Goal: Transaction & Acquisition: Purchase product/service

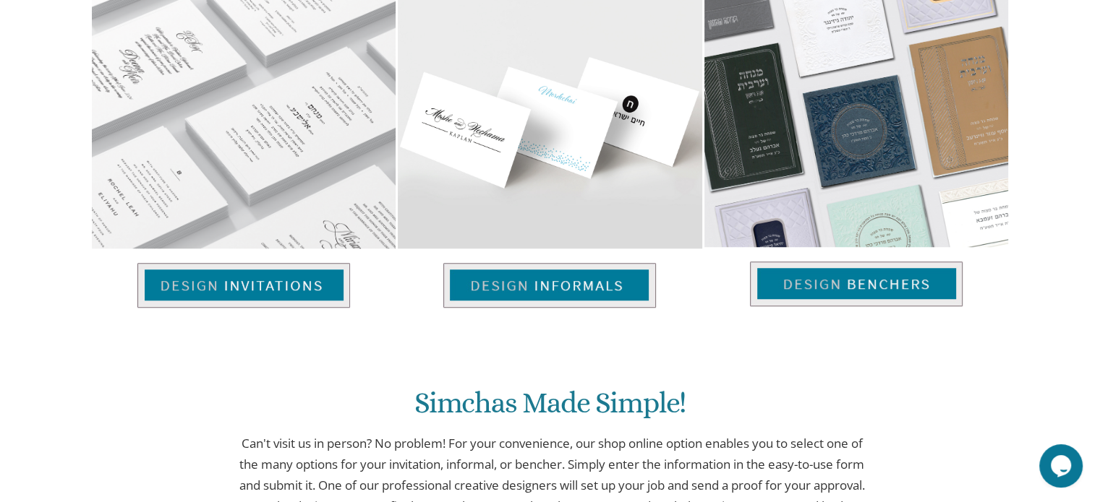
scroll to position [1047, 0]
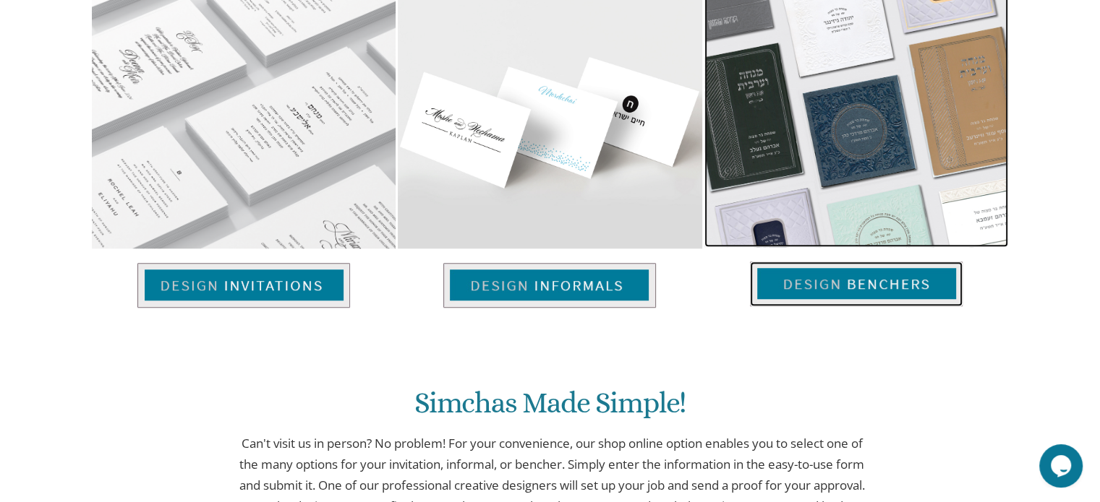
click at [863, 286] on img at bounding box center [856, 284] width 213 height 45
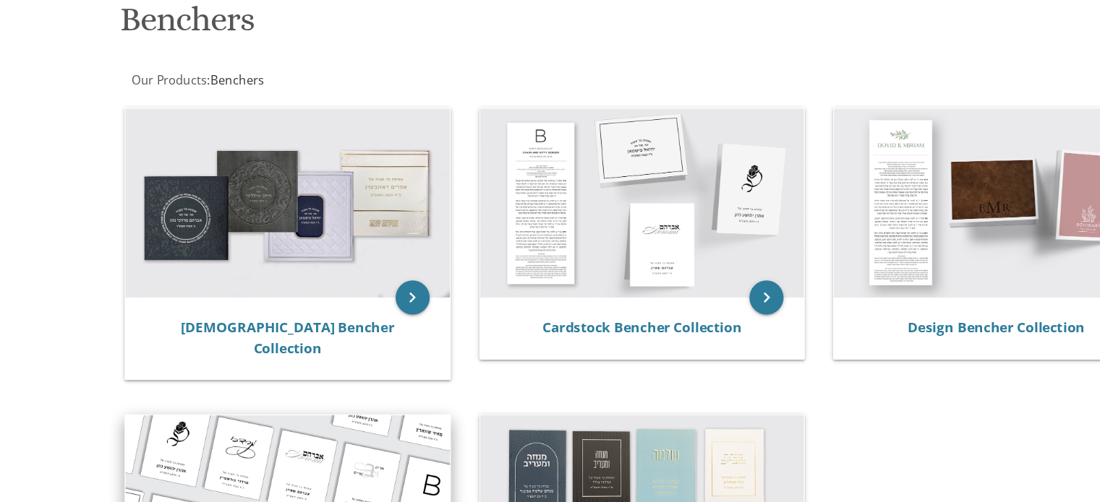
scroll to position [231, 0]
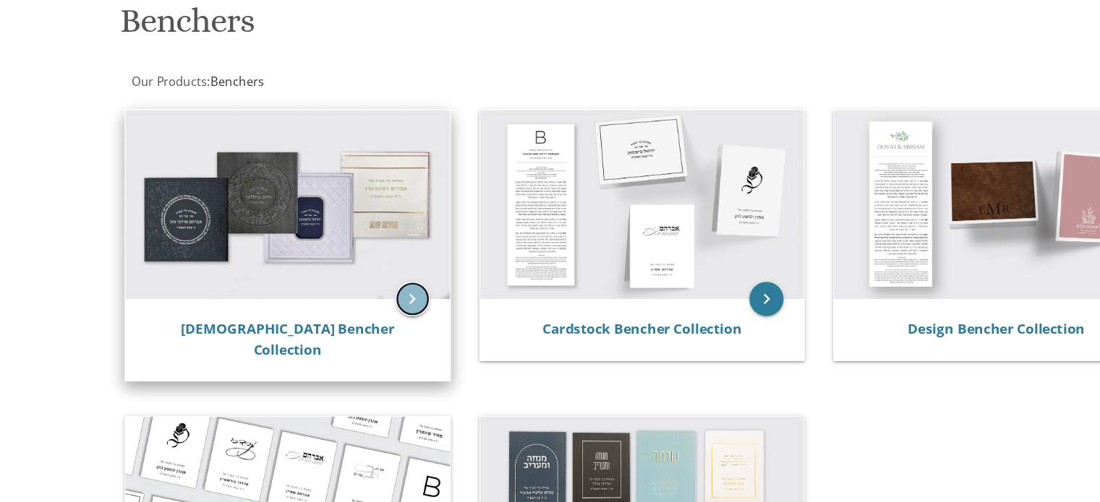
click at [356, 257] on icon "keyboard_arrow_right" at bounding box center [349, 253] width 29 height 29
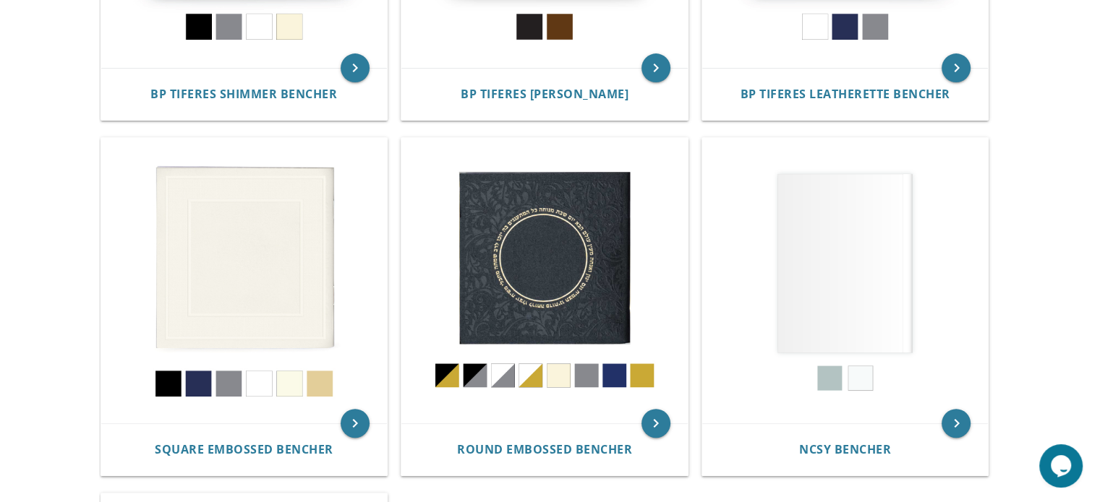
scroll to position [539, 0]
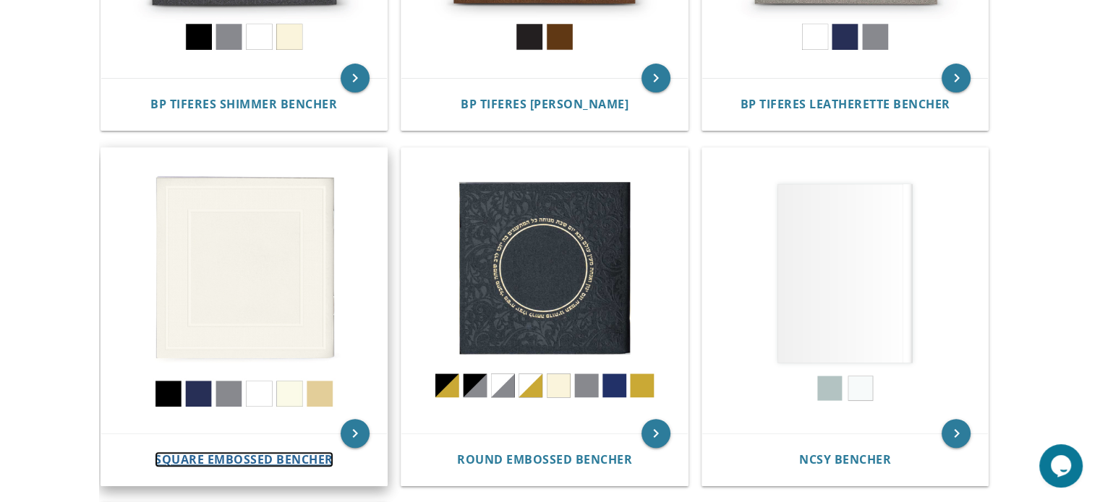
click at [288, 466] on span "Square Embossed Bencher" at bounding box center [244, 460] width 179 height 16
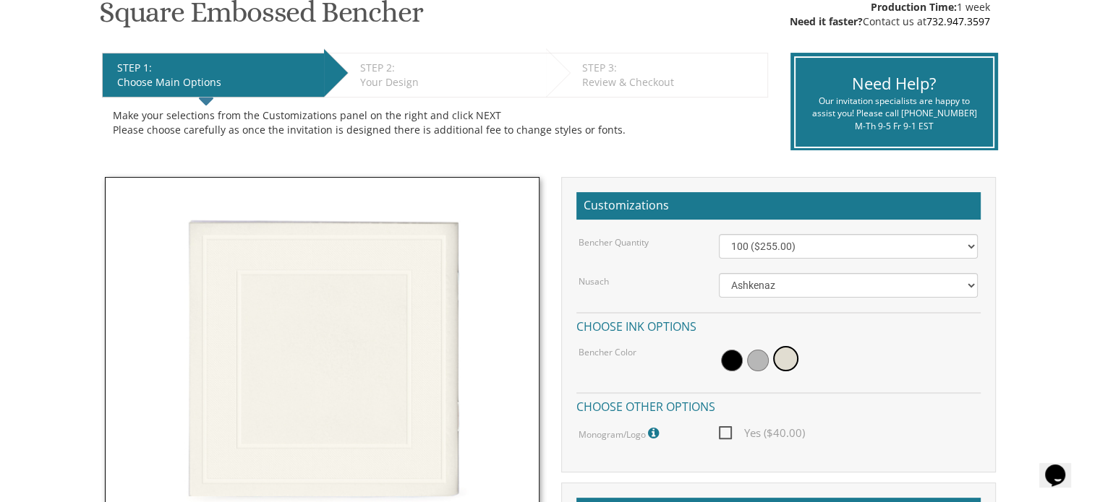
scroll to position [254, 0]
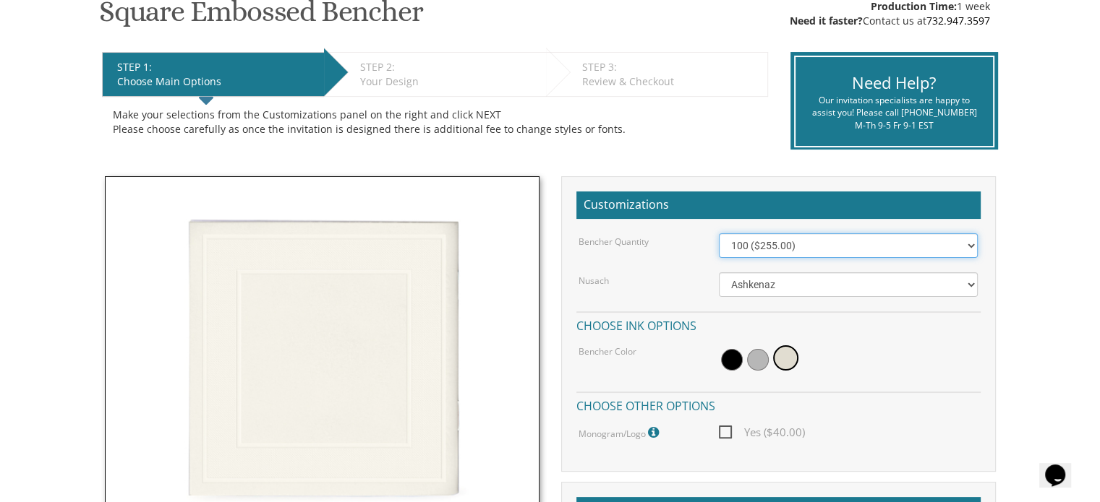
click at [901, 244] on select "100 ($255.00) 200 ($510.00) 300 ($765.00) 400 ($1,020.00) 500 ($1,275.00)" at bounding box center [848, 246] width 259 height 25
click at [709, 224] on div "Customizations Bencher Quantity 100 ($255.00) 200 ($510.00) 300 ($765.00) 400 (…" at bounding box center [778, 324] width 435 height 296
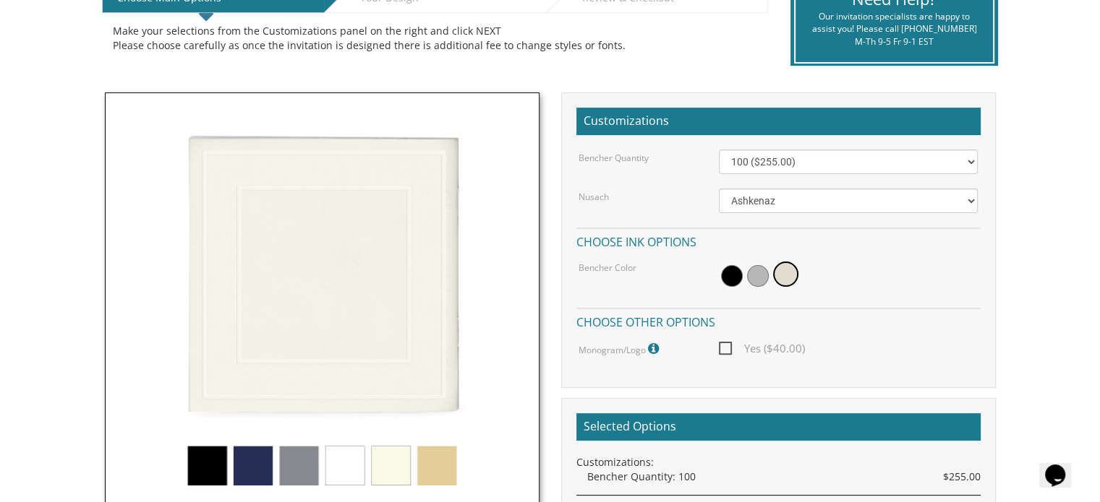
scroll to position [341, 0]
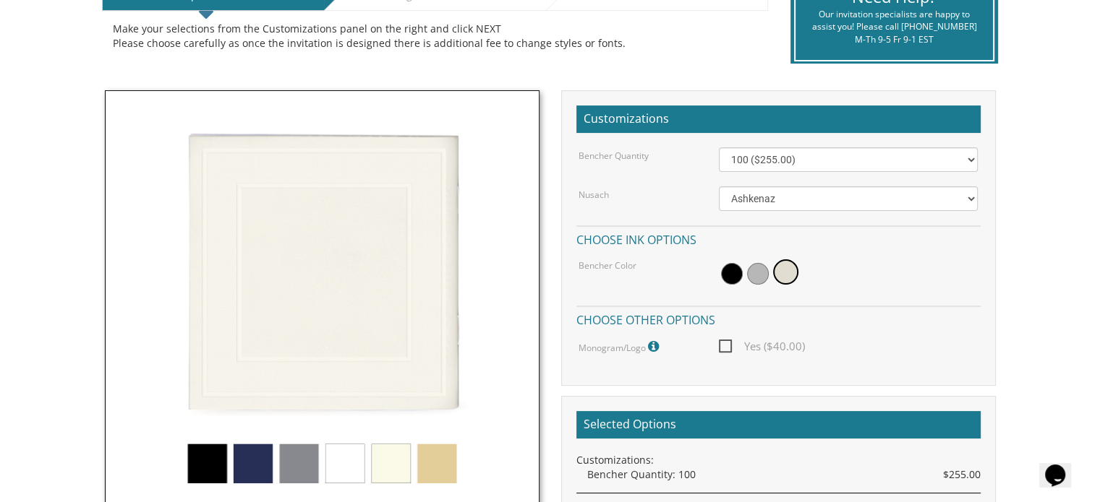
click at [727, 352] on span "Yes ($40.00)" at bounding box center [762, 347] width 86 height 18
click at [727, 350] on input "Yes ($40.00)" at bounding box center [723, 345] width 9 height 9
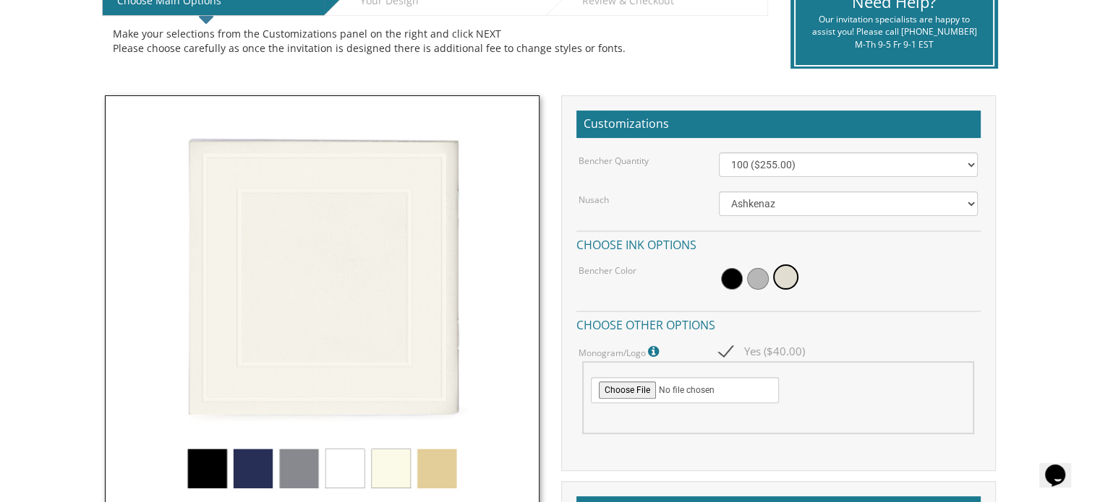
scroll to position [318, 0]
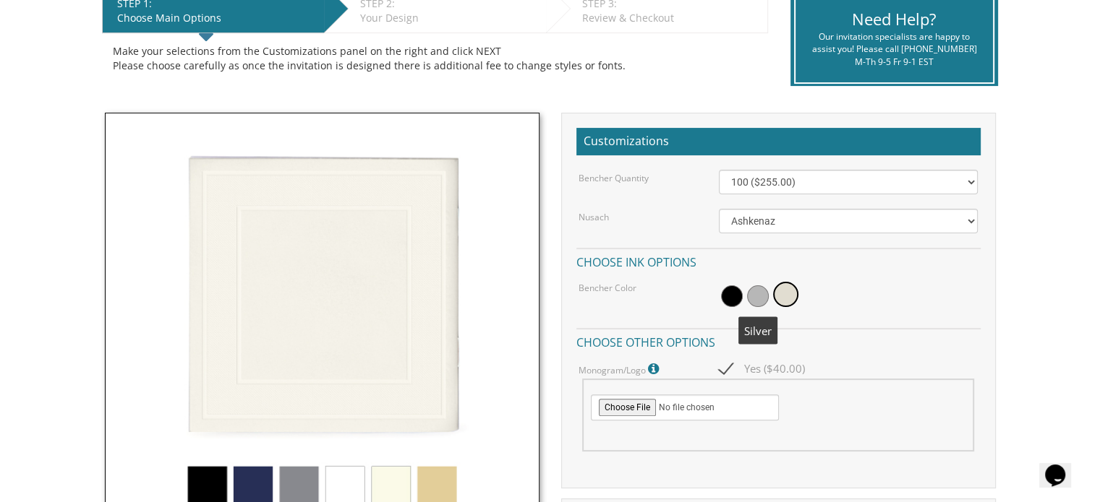
click at [756, 296] on span at bounding box center [758, 297] width 22 height 22
click at [721, 296] on span at bounding box center [732, 297] width 22 height 22
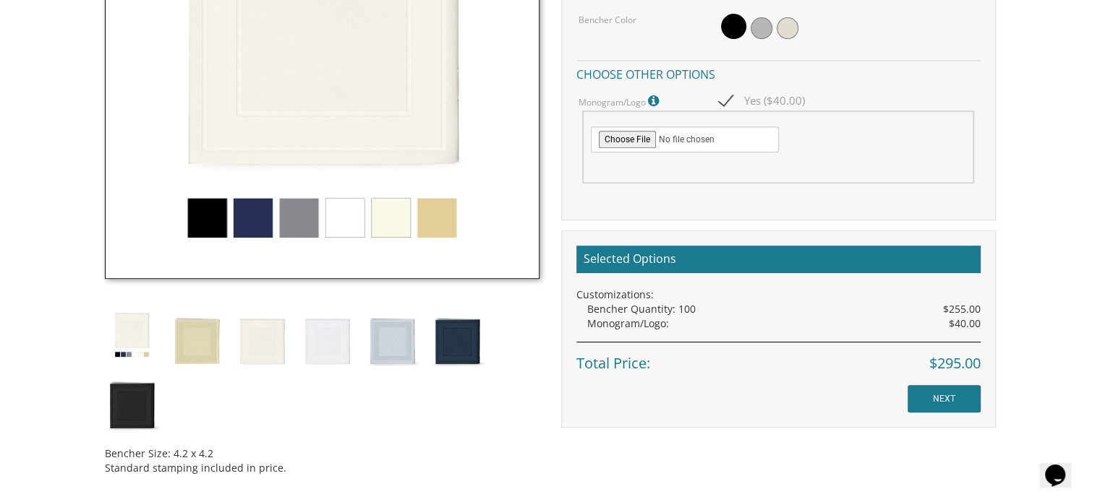
scroll to position [542, 0]
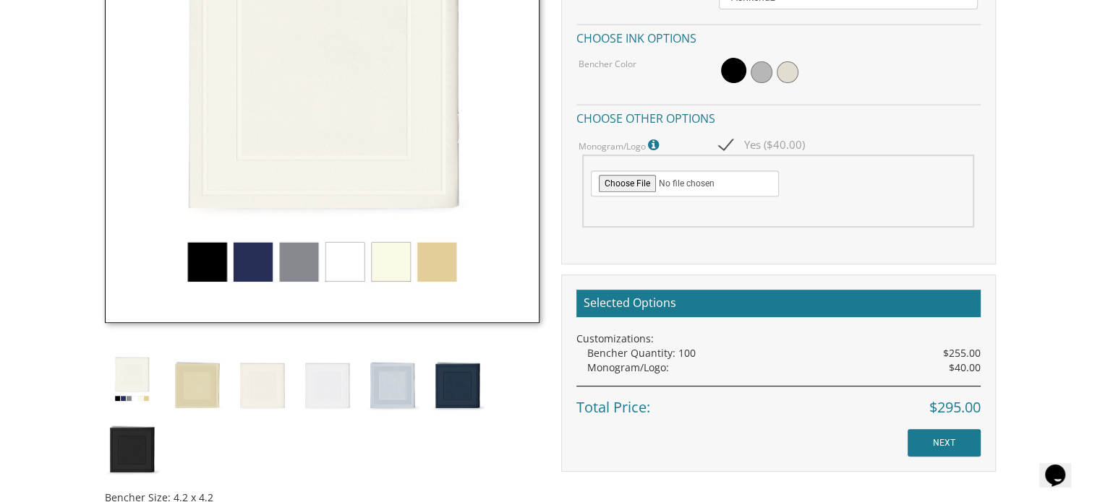
click at [724, 147] on span "Yes ($40.00)" at bounding box center [762, 145] width 86 height 18
click at [724, 147] on input "Yes ($40.00)" at bounding box center [723, 143] width 9 height 9
checkbox input "false"
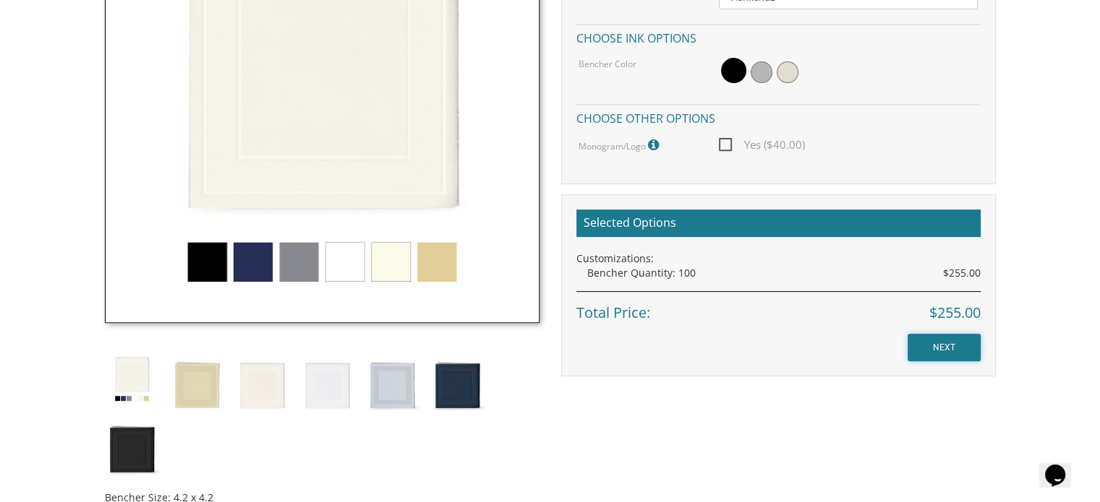
click at [939, 356] on input "NEXT" at bounding box center [943, 347] width 73 height 27
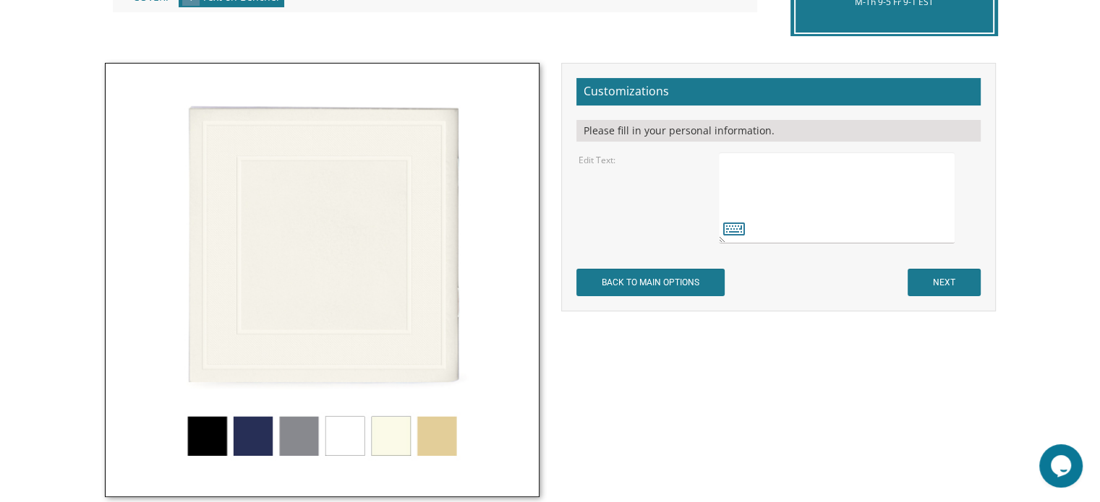
scroll to position [387, 0]
click at [789, 184] on textarea at bounding box center [836, 198] width 235 height 91
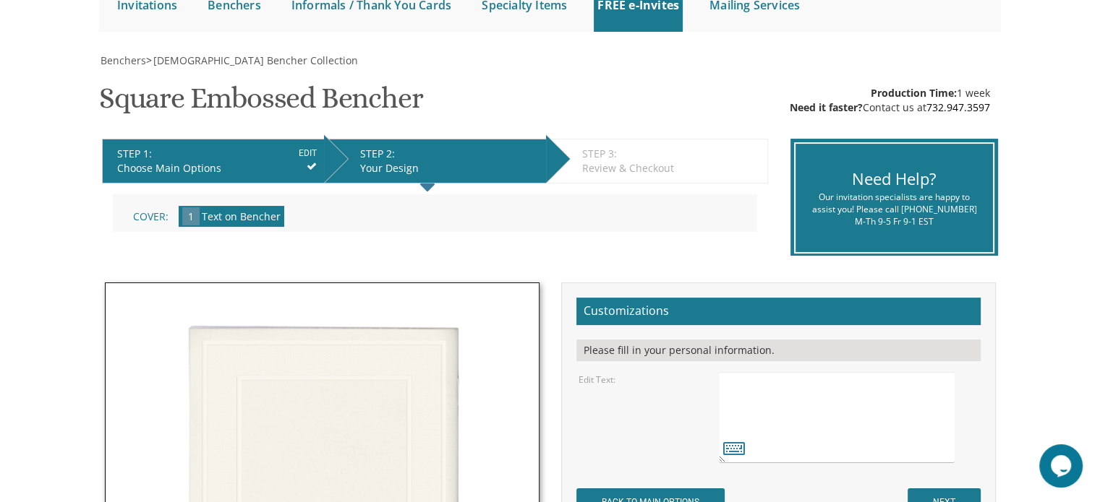
scroll to position [62, 0]
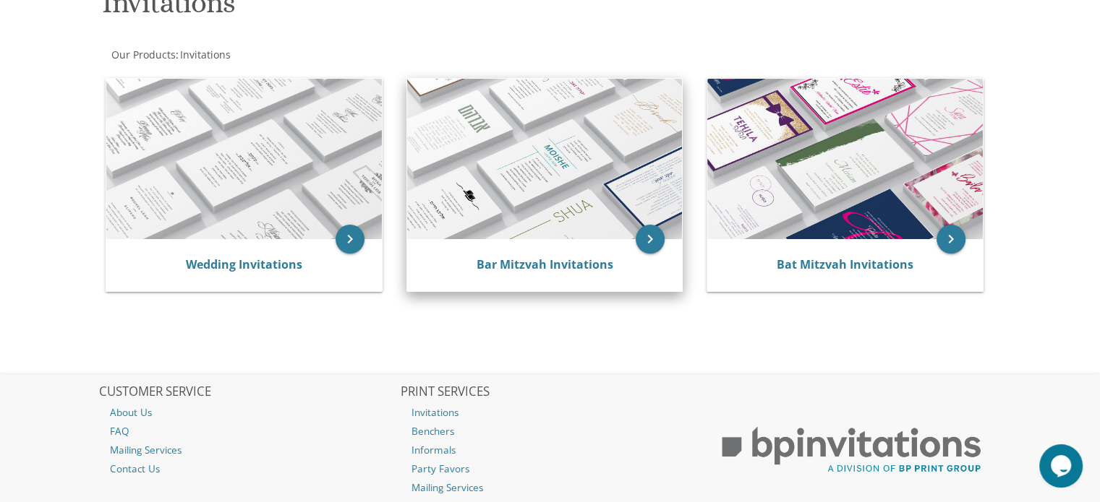
scroll to position [246, 0]
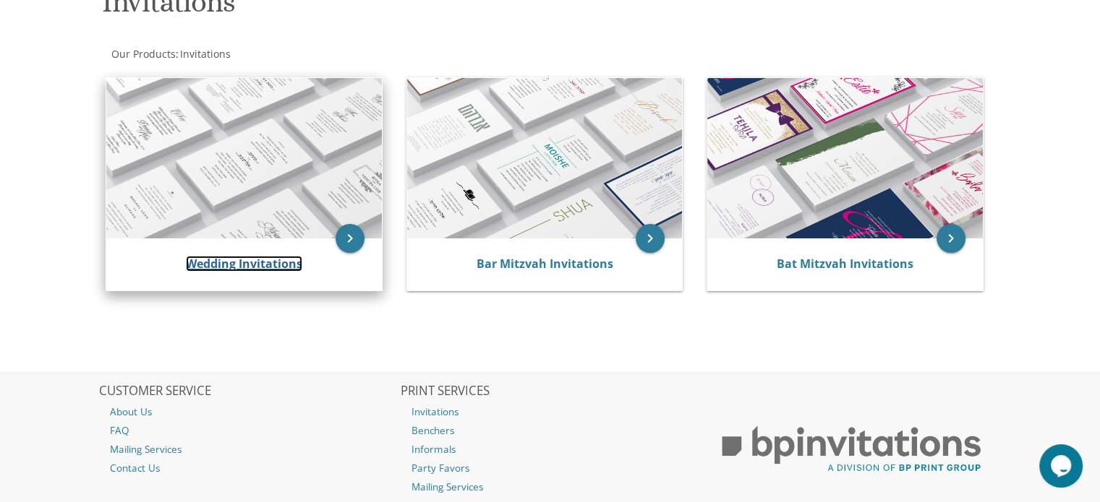
click at [248, 271] on link "Wedding Invitations" at bounding box center [244, 264] width 116 height 16
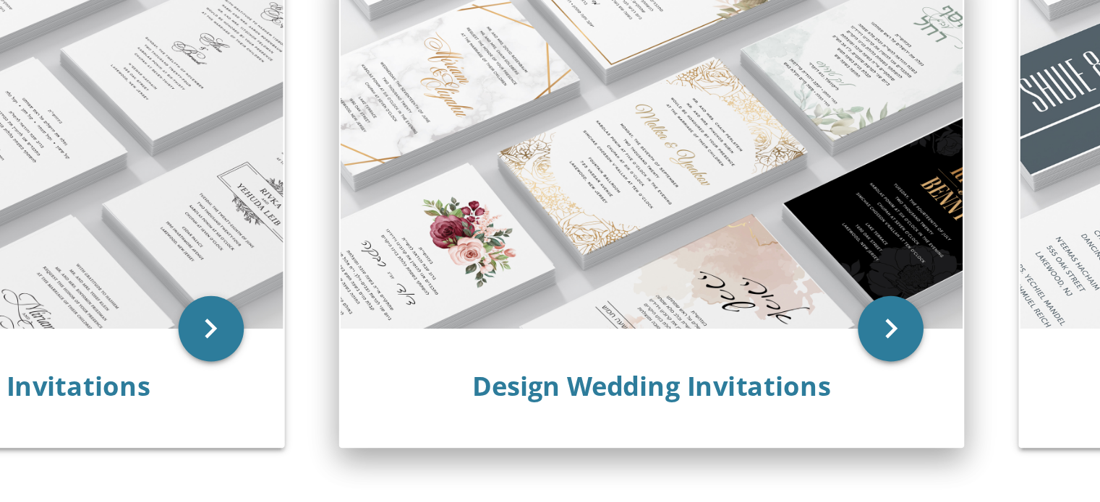
scroll to position [208, 0]
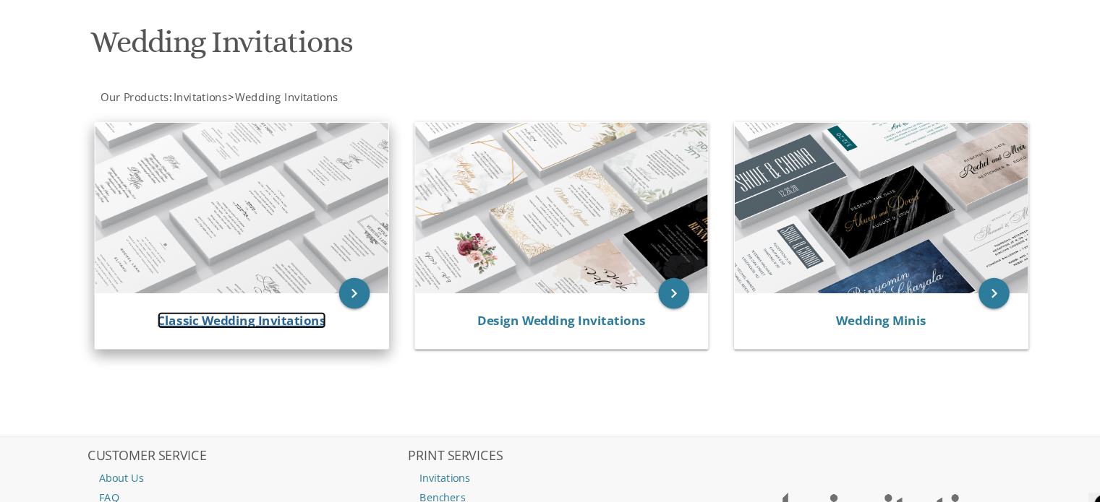
click at [291, 302] on link "Classic Wedding Invitations" at bounding box center [244, 302] width 158 height 16
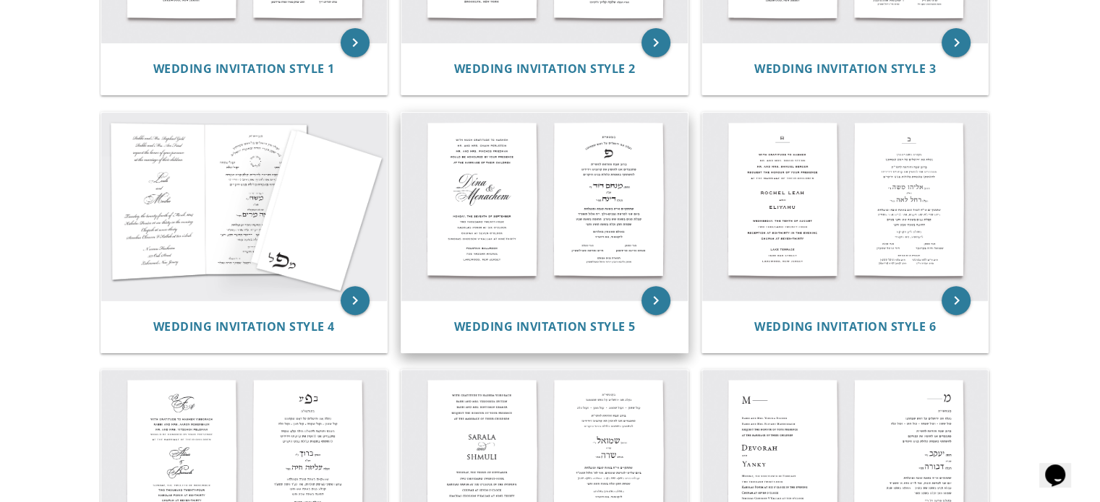
scroll to position [477, 0]
click at [662, 301] on icon "keyboard_arrow_right" at bounding box center [655, 300] width 29 height 29
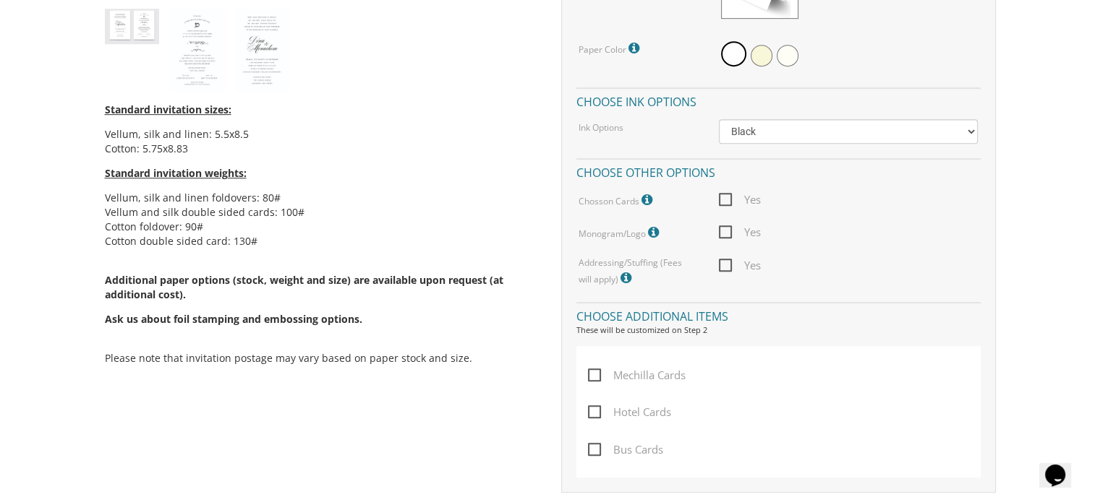
scroll to position [736, 0]
click at [724, 236] on span "Yes" at bounding box center [740, 234] width 42 height 18
click at [724, 236] on input "Yes" at bounding box center [723, 232] width 9 height 9
checkbox input "true"
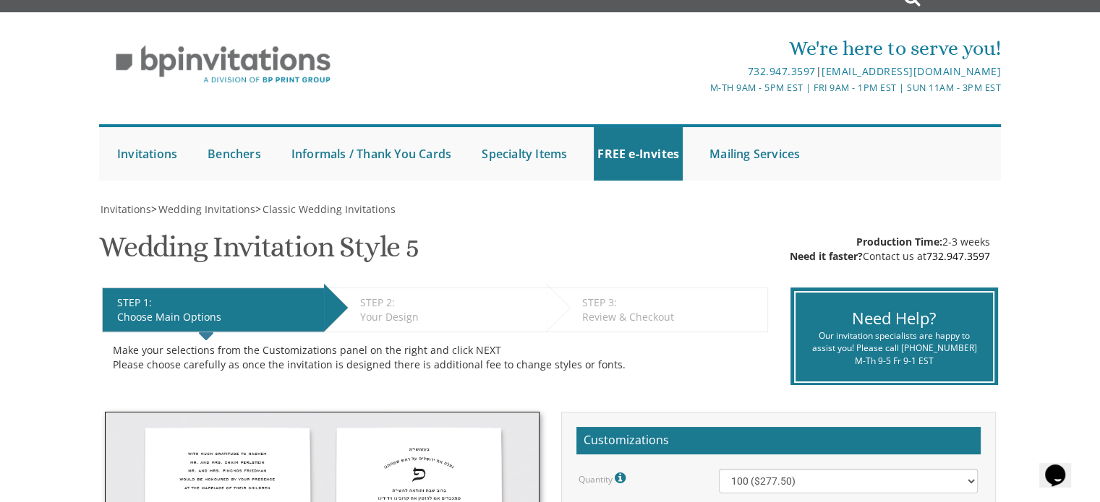
scroll to position [0, 0]
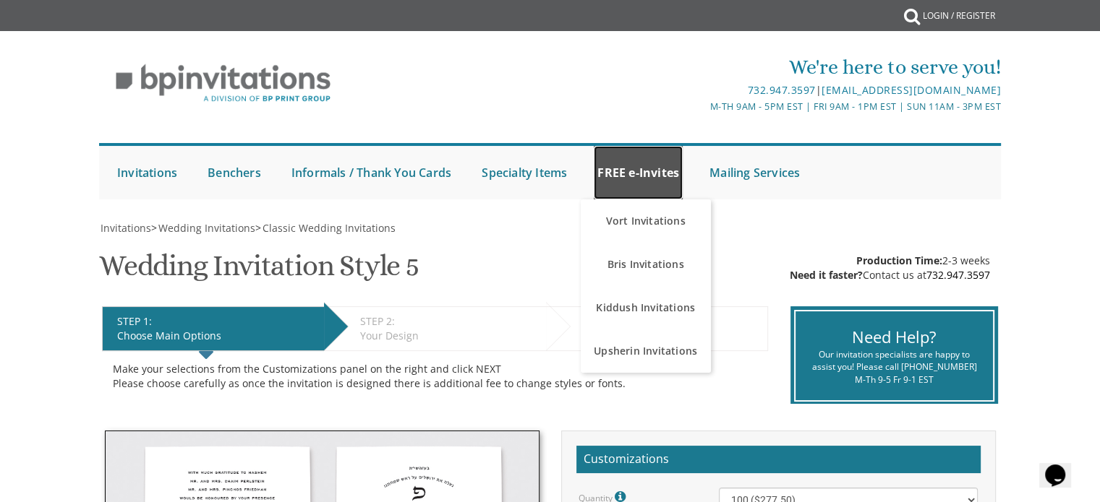
click at [662, 158] on link "FREE e-Invites" at bounding box center [638, 172] width 89 height 53
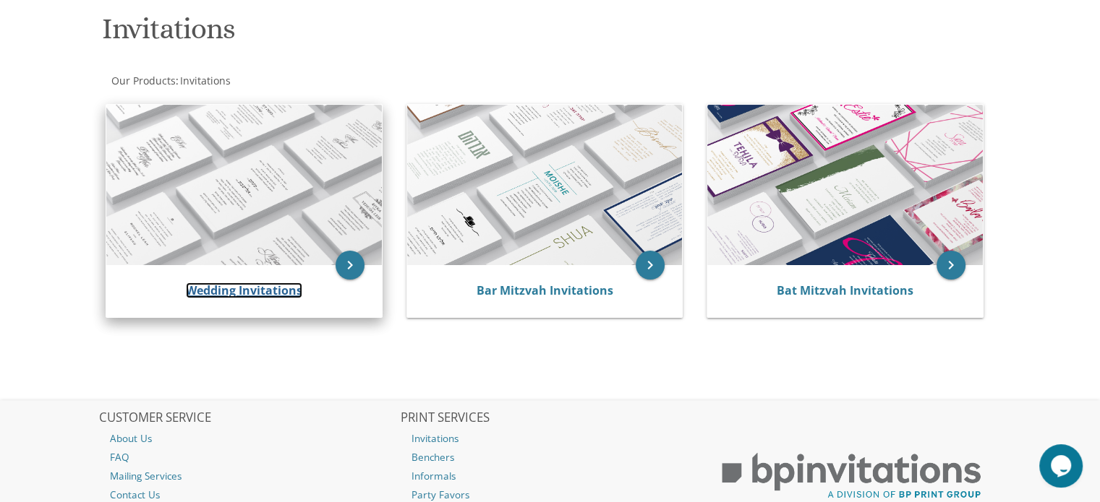
click at [221, 296] on link "Wedding Invitations" at bounding box center [244, 291] width 116 height 16
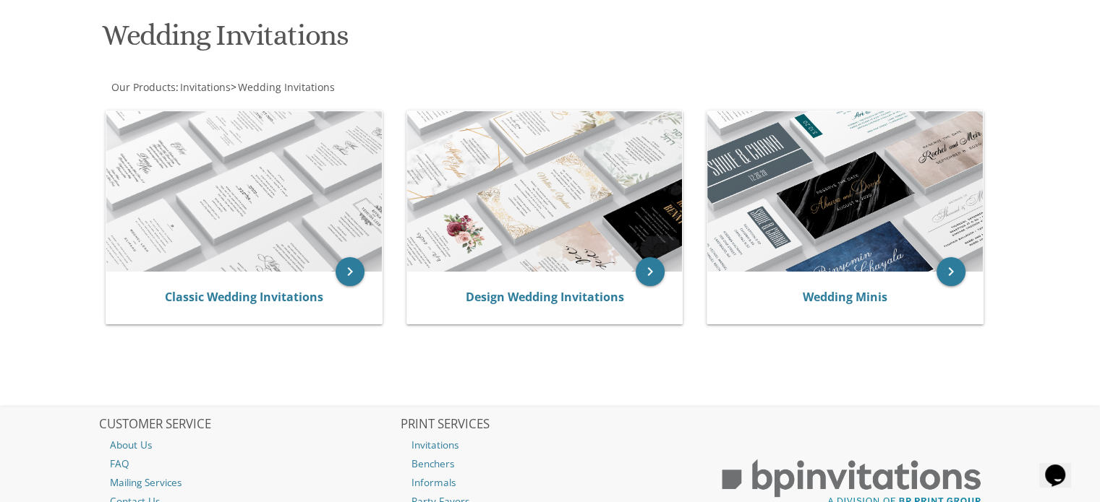
scroll to position [213, 0]
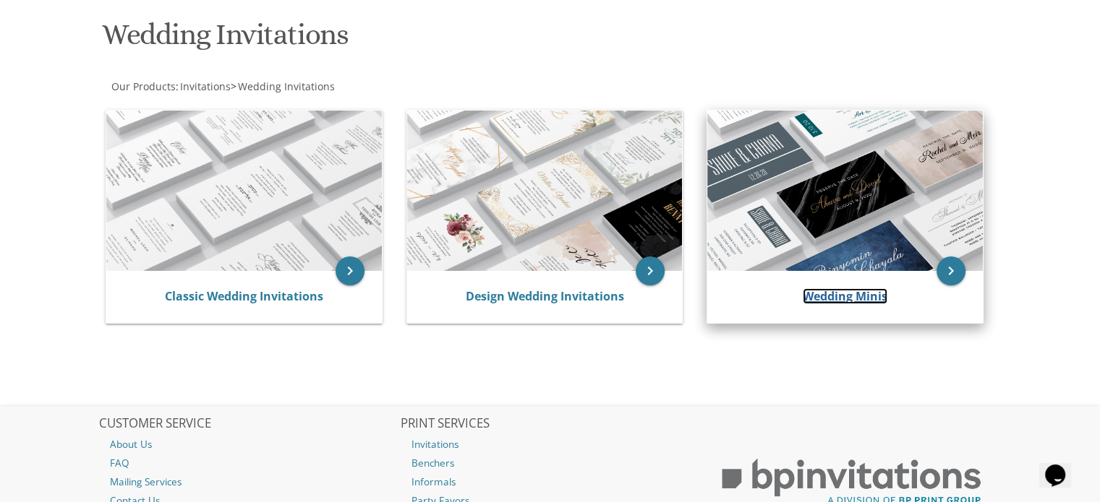
click at [841, 295] on link "Wedding Minis" at bounding box center [844, 296] width 85 height 16
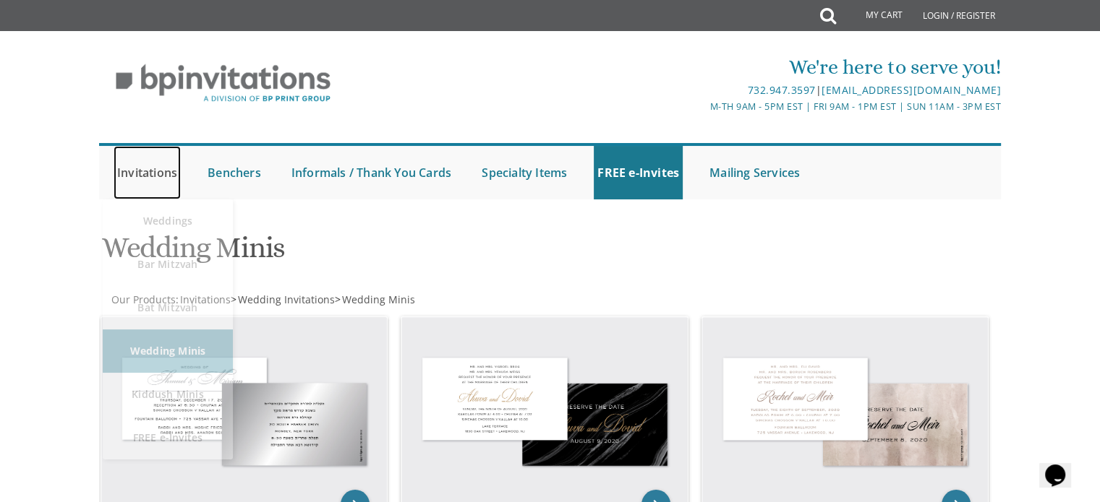
click at [140, 171] on link "Invitations" at bounding box center [147, 172] width 67 height 53
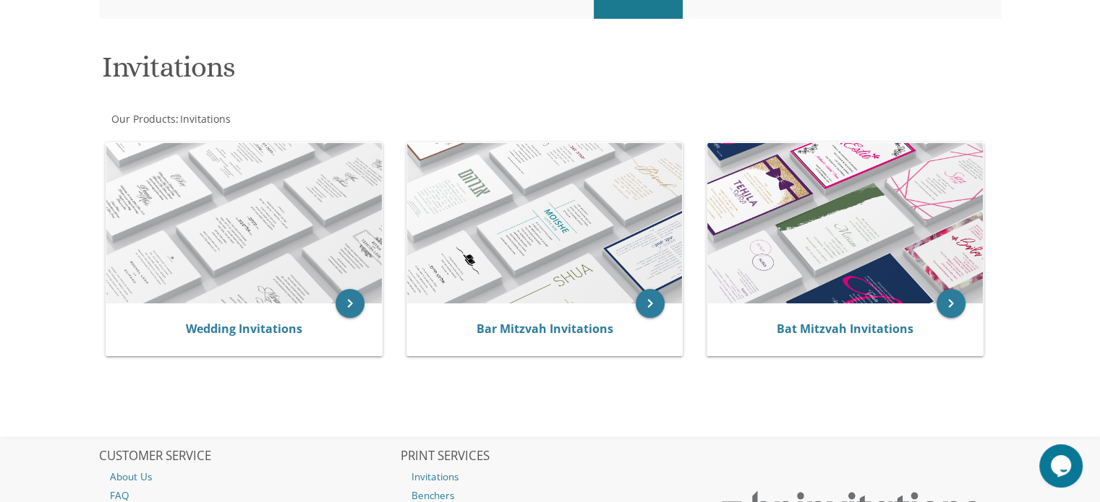
scroll to position [185, 0]
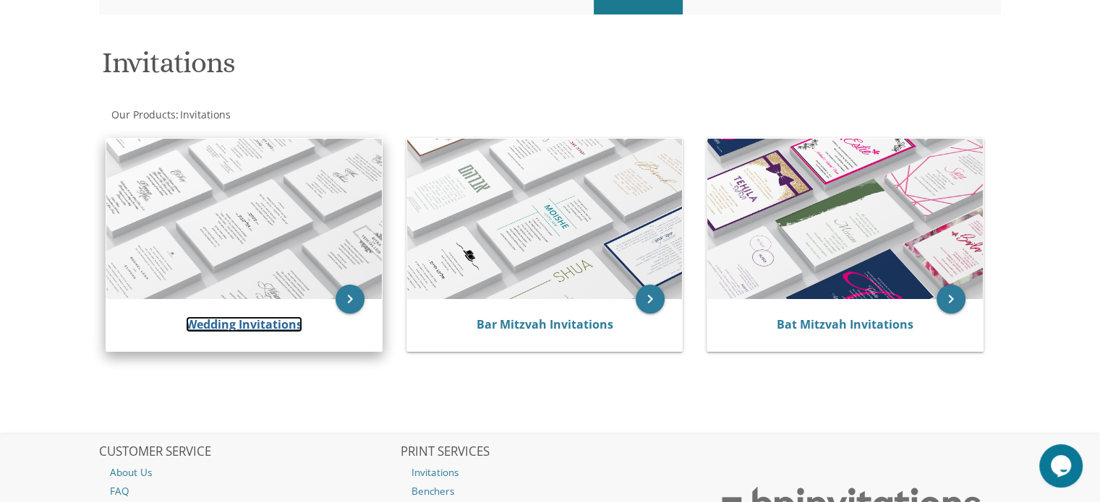
click at [218, 317] on link "Wedding Invitations" at bounding box center [244, 325] width 116 height 16
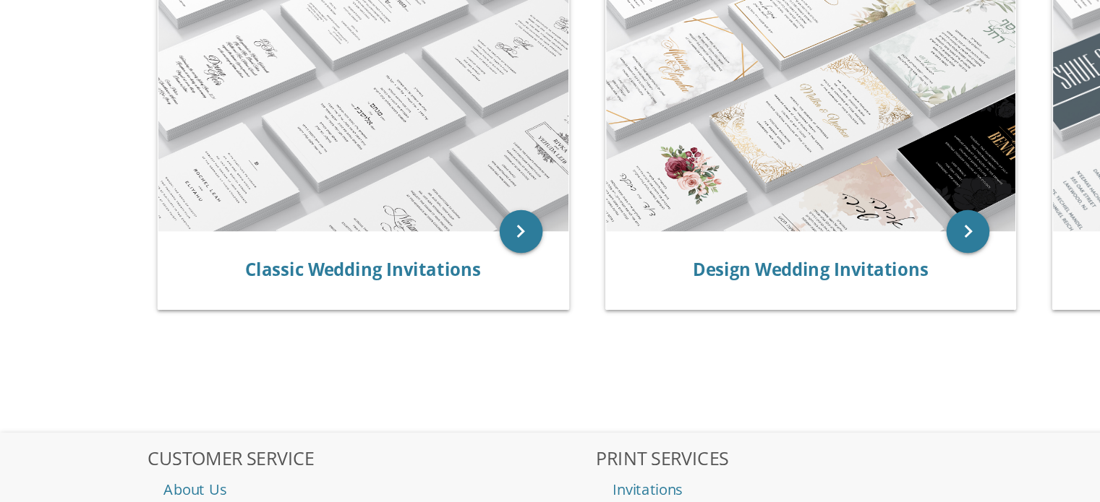
scroll to position [236, 0]
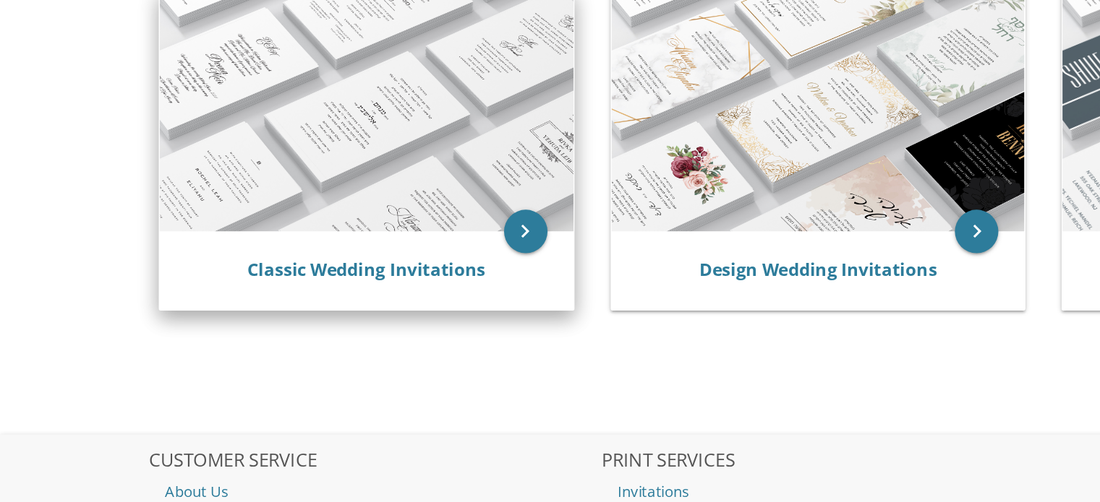
click at [184, 293] on div "Classic Wedding Invitations" at bounding box center [243, 273] width 275 height 52
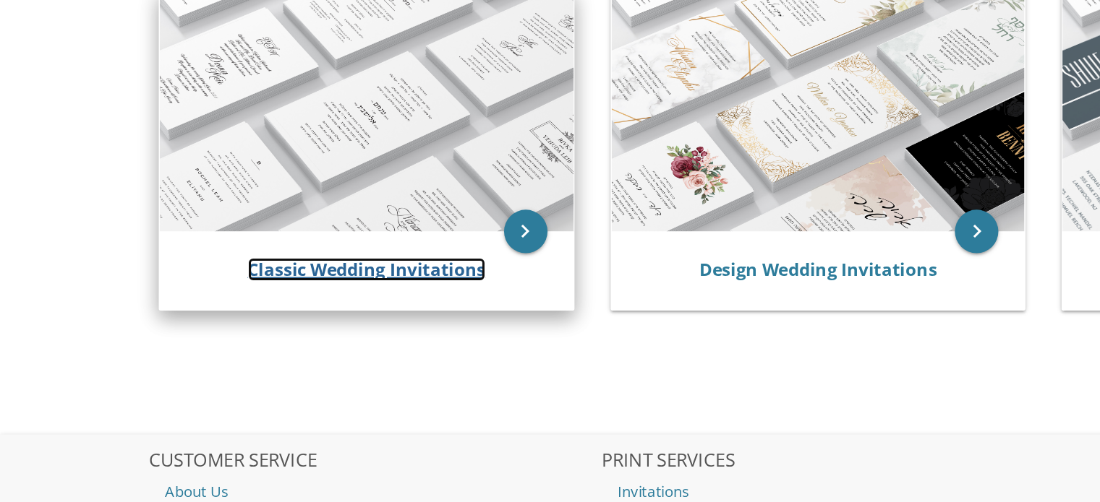
click at [192, 279] on link "Classic Wedding Invitations" at bounding box center [244, 273] width 158 height 16
click at [197, 272] on link "Classic Wedding Invitations" at bounding box center [244, 273] width 158 height 16
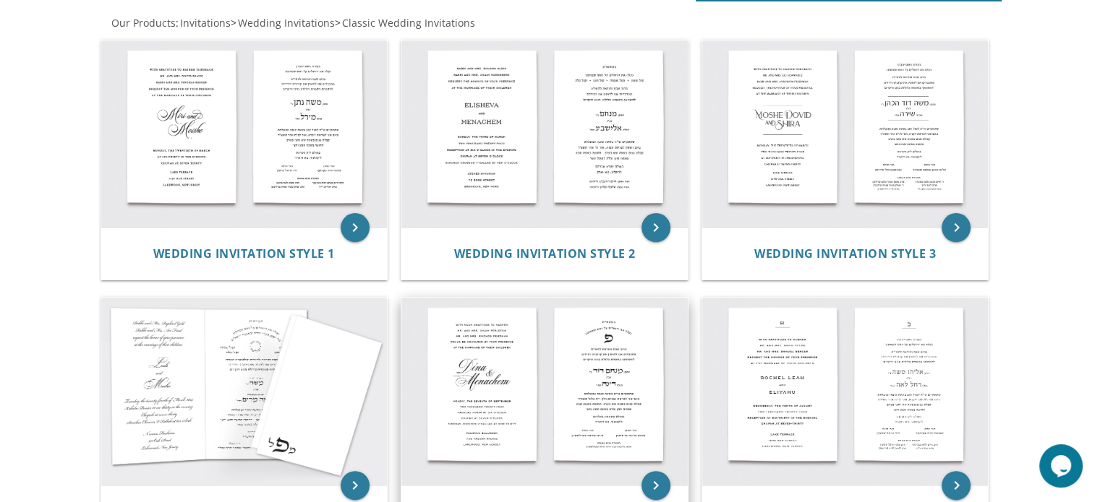
scroll to position [292, 0]
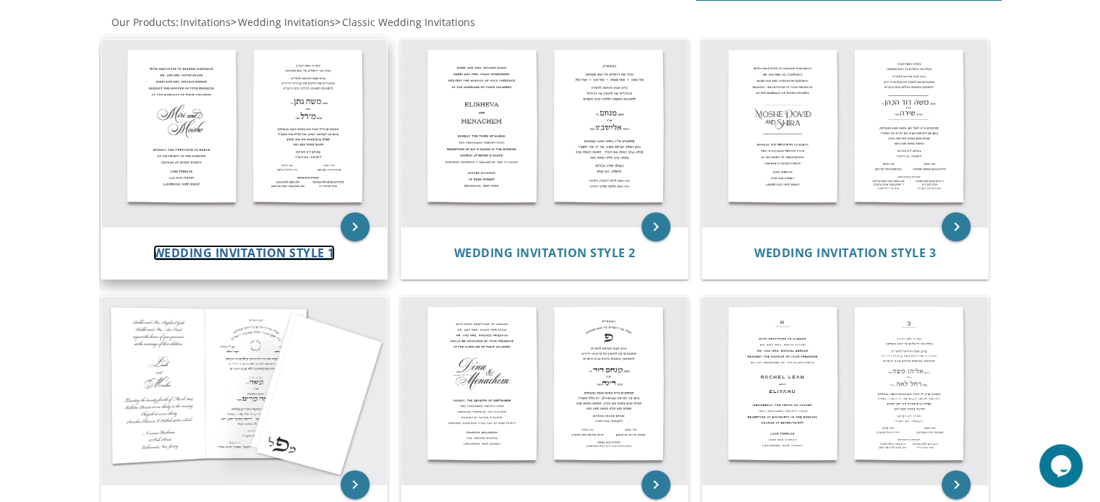
click at [243, 247] on span "Wedding Invitation Style 1" at bounding box center [243, 253] width 181 height 16
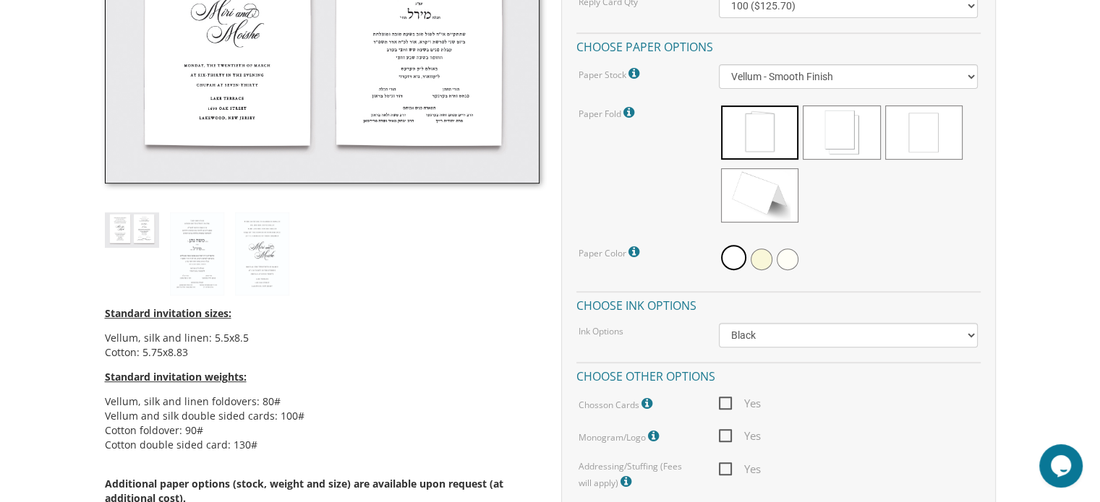
scroll to position [532, 0]
click at [728, 469] on span "Yes" at bounding box center [740, 471] width 42 height 18
click at [728, 469] on input "Yes" at bounding box center [723, 469] width 9 height 9
checkbox input "true"
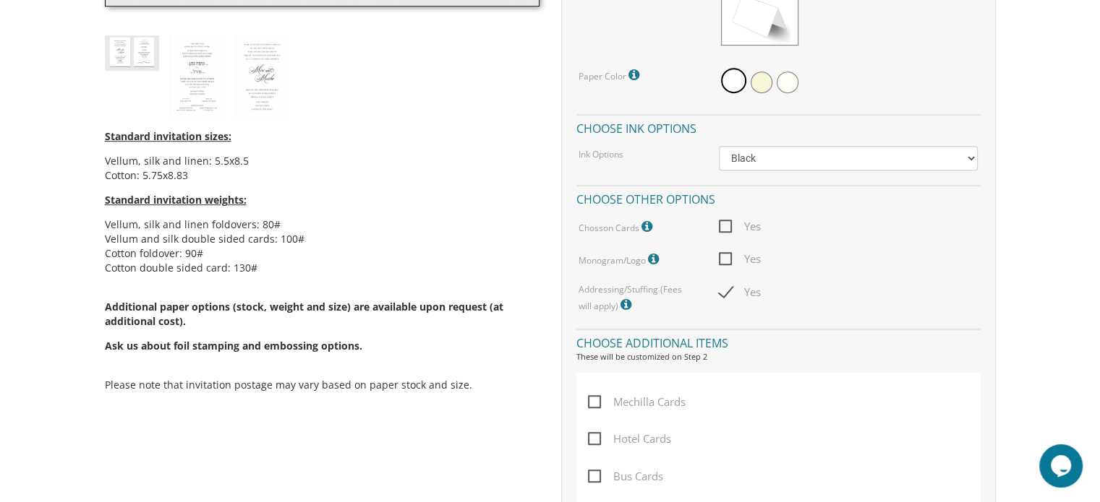
scroll to position [716, 0]
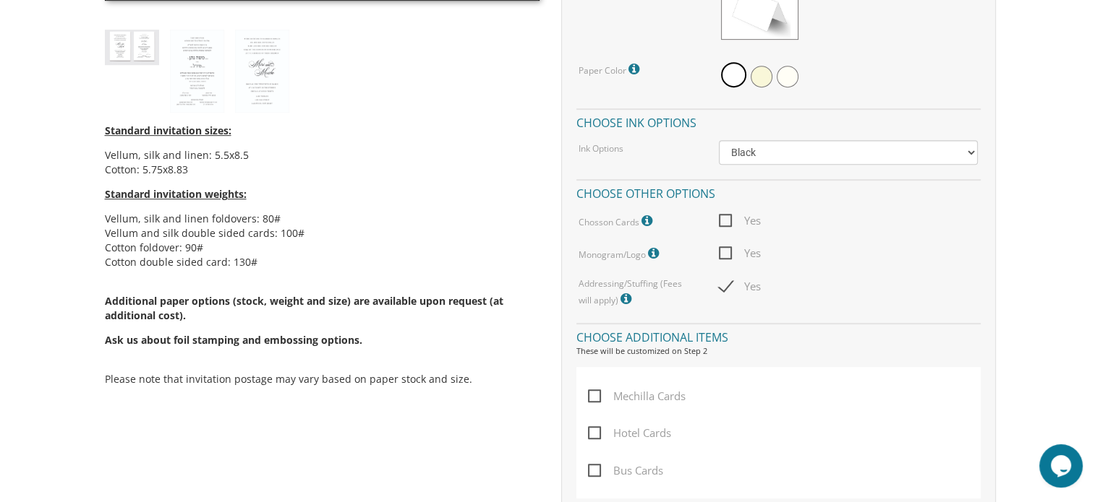
click at [733, 219] on span "Yes" at bounding box center [740, 221] width 42 height 18
click at [728, 219] on input "Yes" at bounding box center [723, 219] width 9 height 9
checkbox input "true"
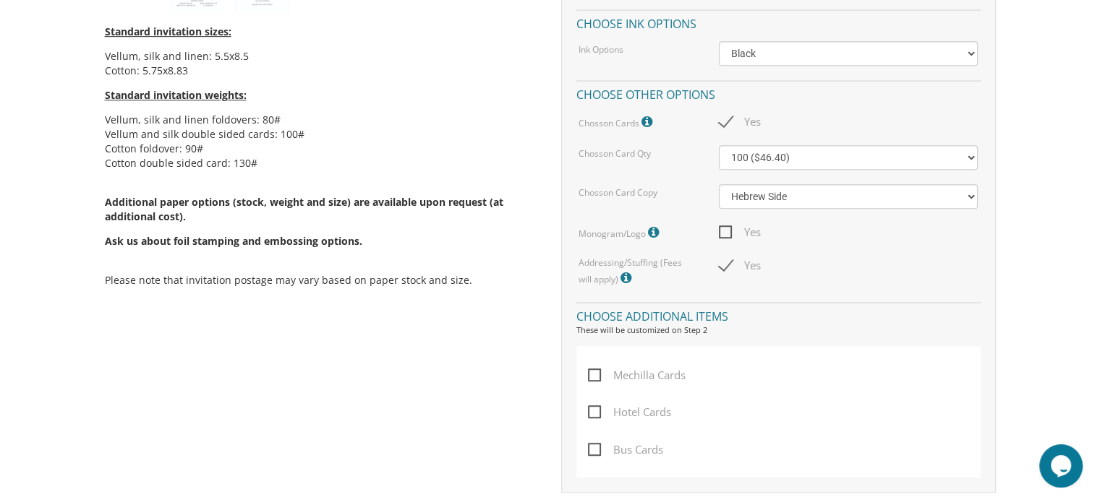
scroll to position [821, 0]
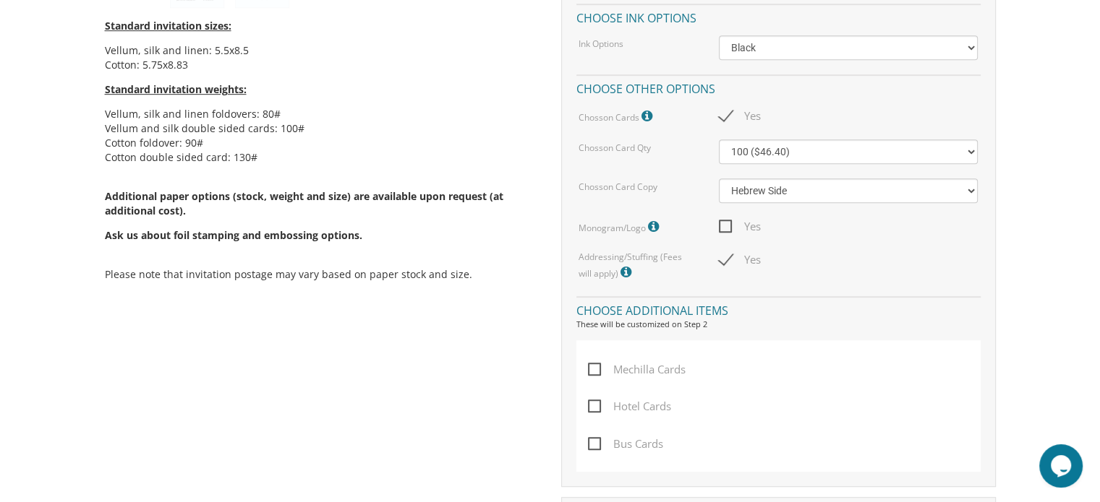
click at [726, 225] on span "Yes" at bounding box center [740, 227] width 42 height 18
click at [726, 225] on input "Yes" at bounding box center [723, 225] width 9 height 9
checkbox input "true"
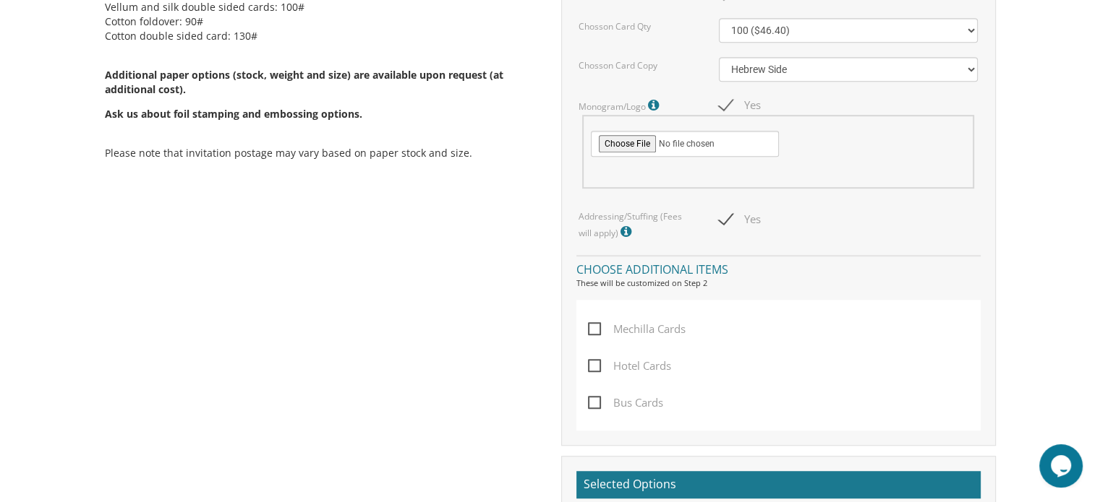
scroll to position [947, 0]
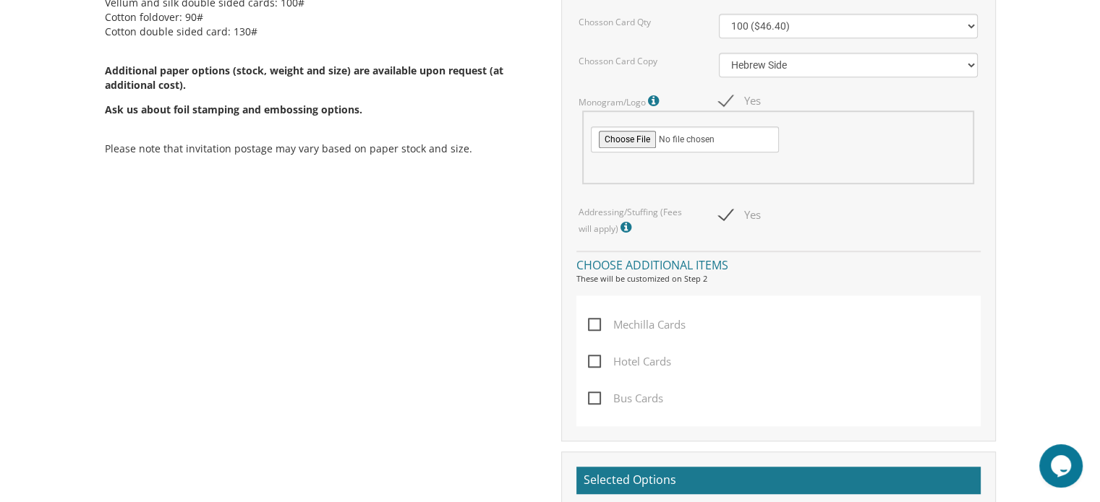
click at [732, 209] on span "Yes" at bounding box center [740, 215] width 42 height 18
click at [728, 209] on input "Yes" at bounding box center [723, 213] width 9 height 9
checkbox input "false"
click at [620, 222] on icon at bounding box center [627, 227] width 14 height 13
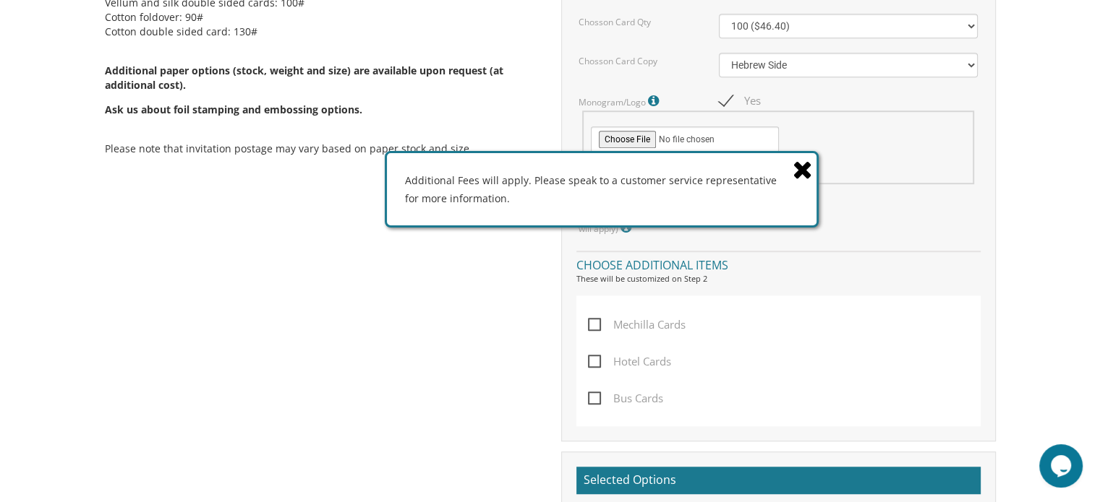
click at [787, 173] on div "Additional Fees will apply. Please speak to a customer service representative f…" at bounding box center [601, 189] width 429 height 72
click at [801, 170] on icon at bounding box center [802, 169] width 20 height 25
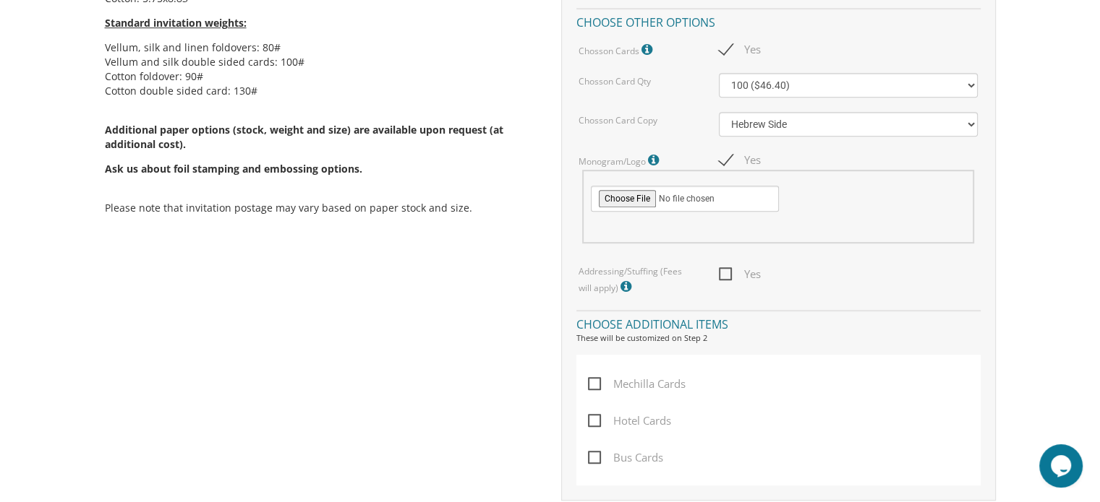
scroll to position [889, 0]
click at [654, 158] on icon at bounding box center [655, 159] width 14 height 13
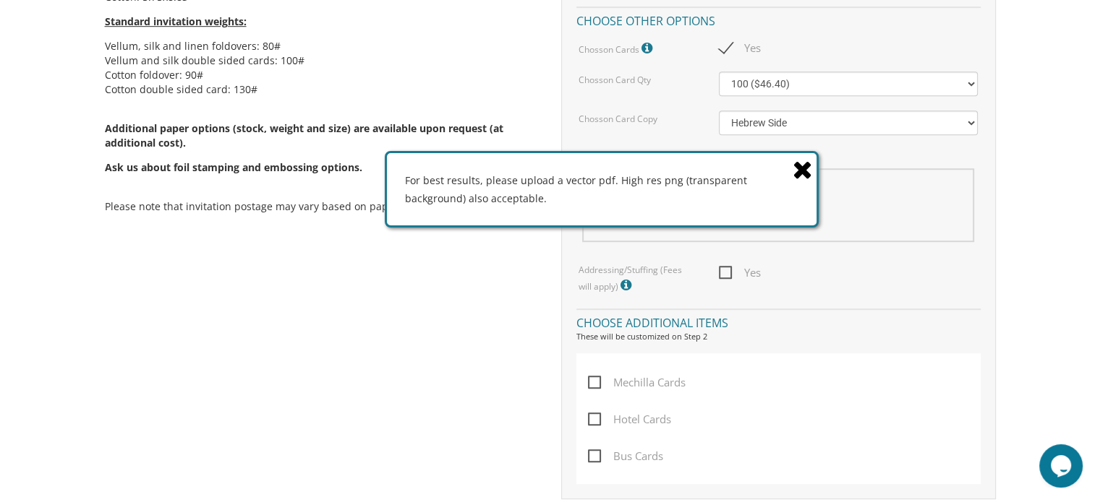
click at [806, 171] on icon at bounding box center [802, 169] width 20 height 25
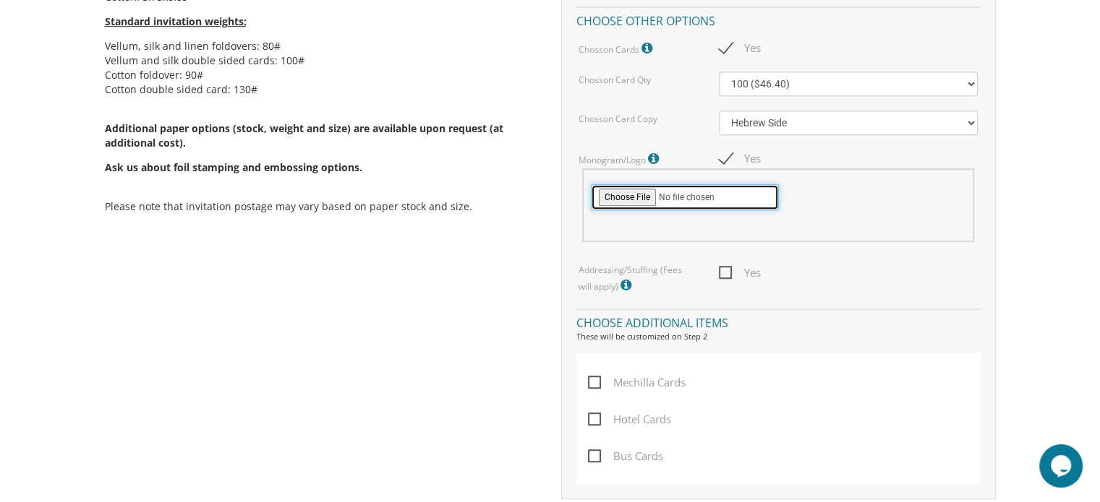
click at [637, 196] on input "file" at bounding box center [685, 197] width 188 height 26
click at [654, 160] on icon at bounding box center [655, 159] width 14 height 13
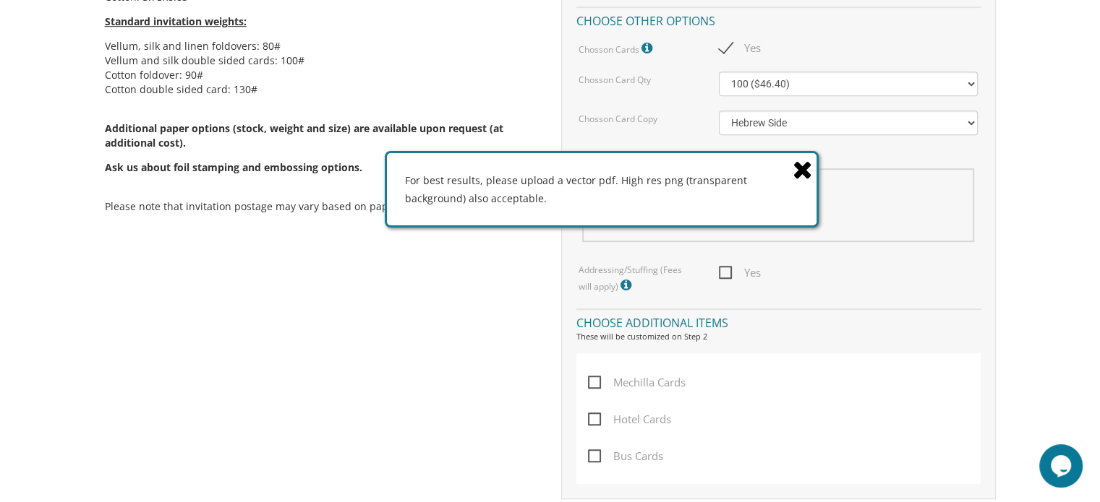
click at [797, 172] on icon at bounding box center [802, 169] width 20 height 25
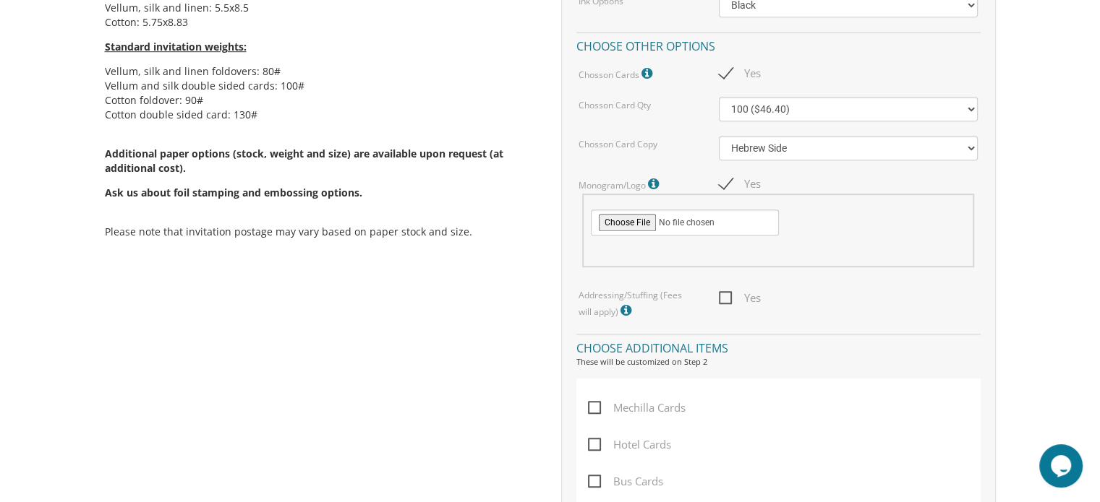
scroll to position [863, 0]
click at [642, 77] on icon at bounding box center [648, 74] width 14 height 13
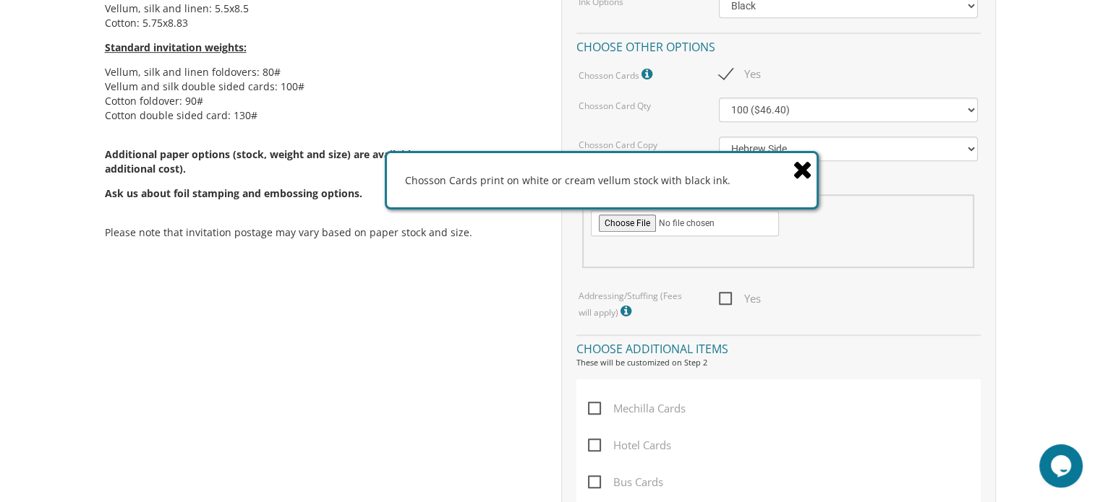
click at [805, 166] on icon at bounding box center [802, 169] width 20 height 25
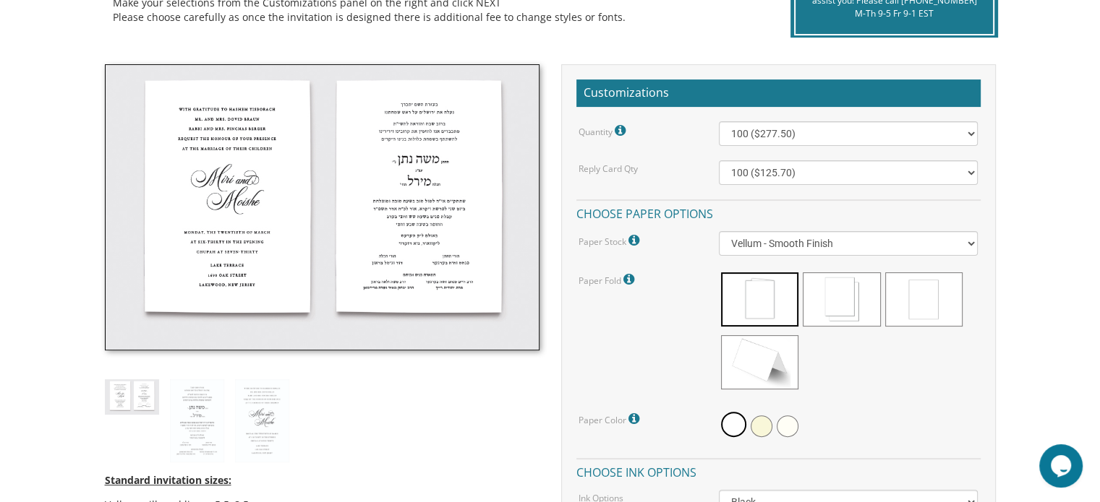
scroll to position [359, 0]
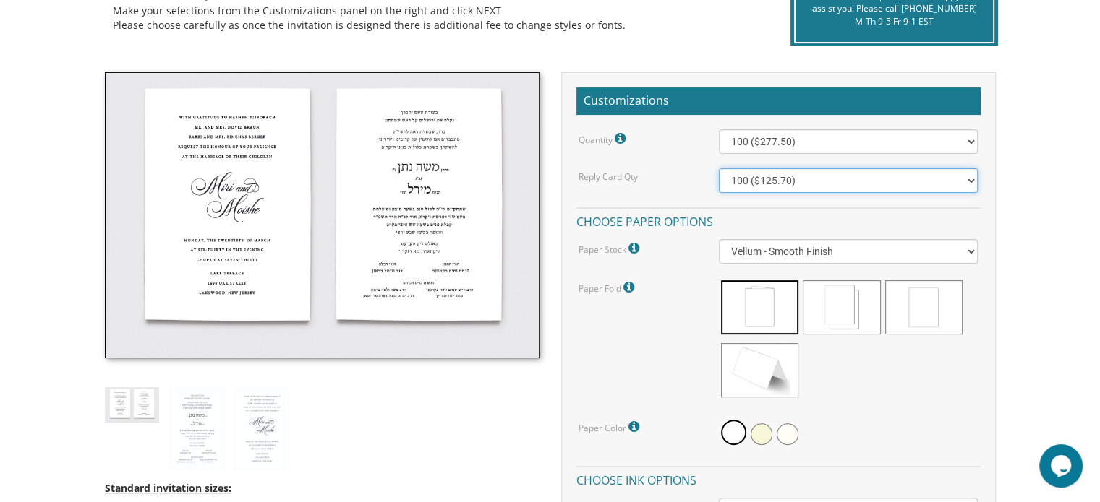
click at [826, 176] on select "100 ($125.70) 200 ($150.60) 300 ($177.95) 400 ($270.70) 500 ($225.30) 600 ($249…" at bounding box center [848, 180] width 259 height 25
click at [680, 153] on div "Quantity Please note: Quantities may be modified after order completion. For we…" at bounding box center [778, 477] width 404 height 696
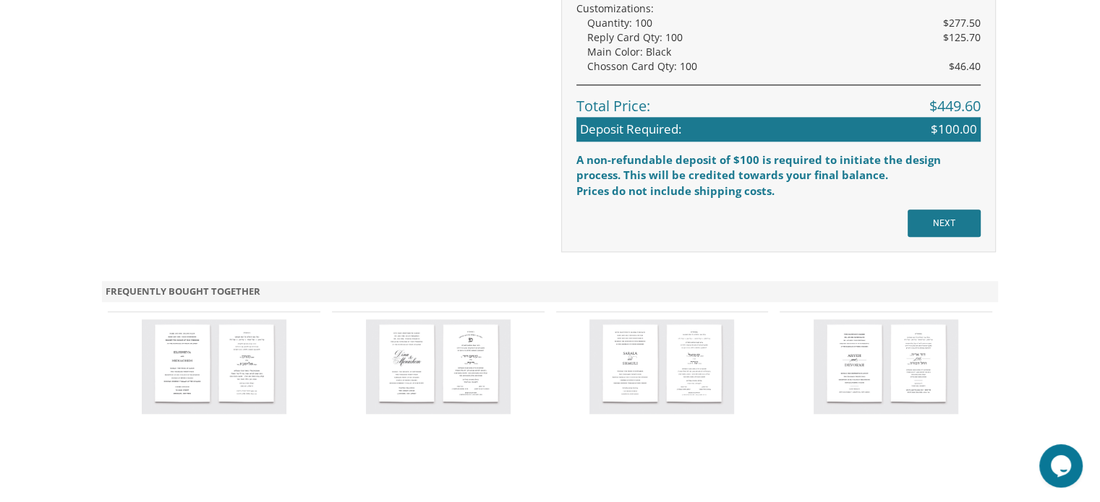
scroll to position [1458, 0]
